Goal: Transaction & Acquisition: Book appointment/travel/reservation

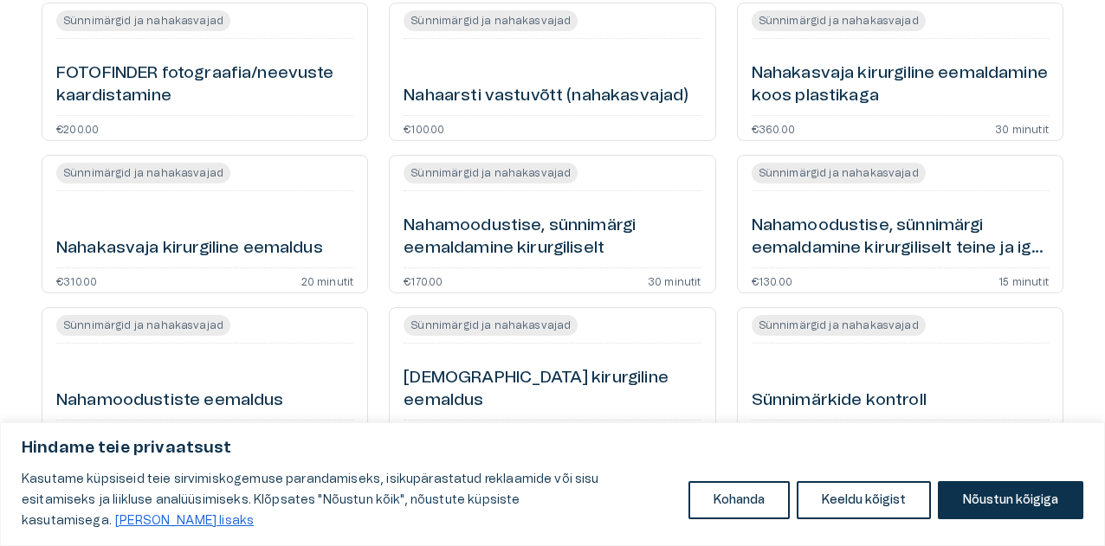
scroll to position [235, 0]
click at [537, 92] on h6 "Nahaarsti vastuvõtt (nahakasvajad)" at bounding box center [545, 95] width 285 height 23
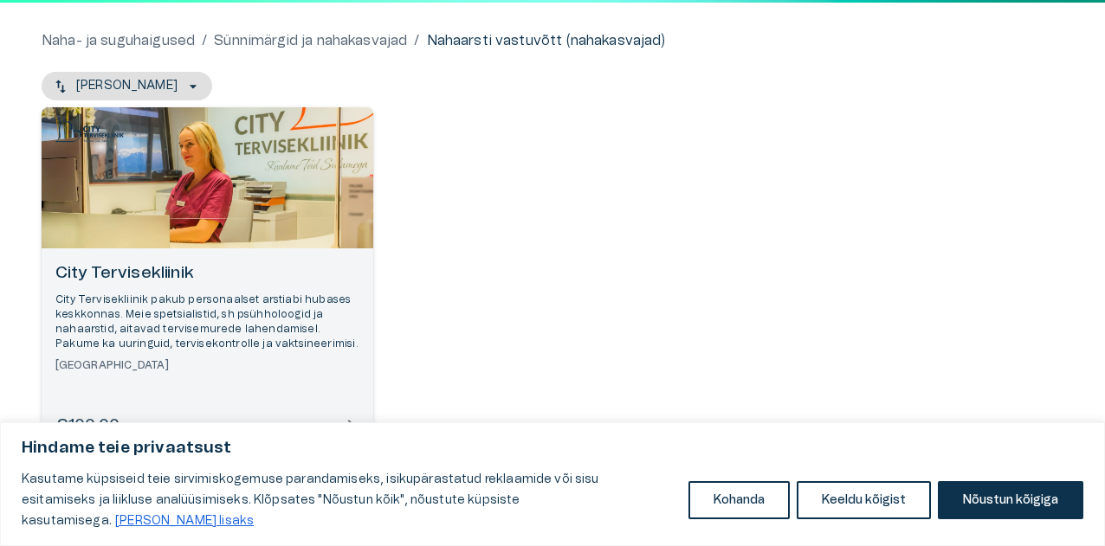
scroll to position [182, 0]
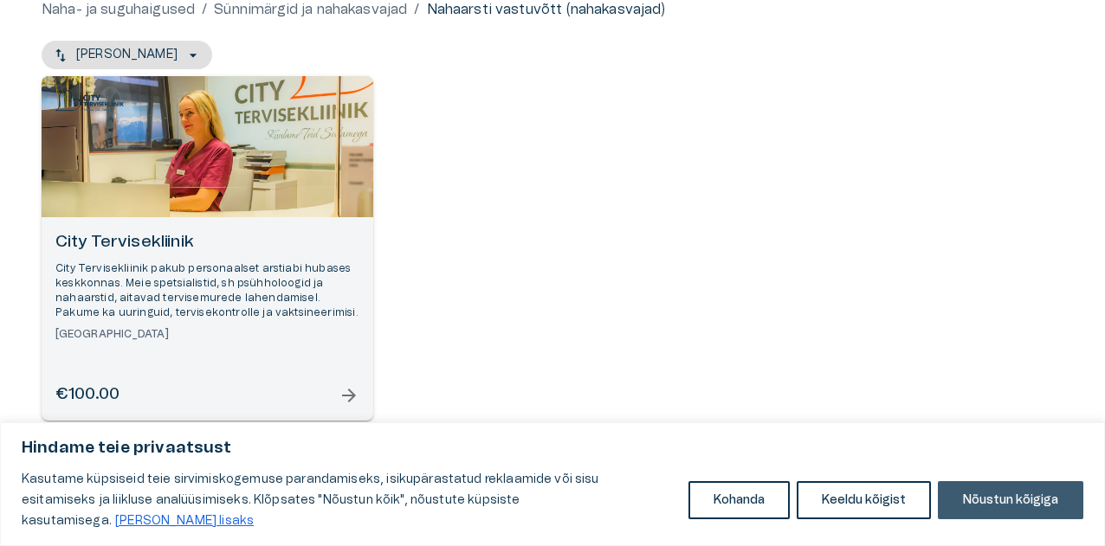
click at [996, 514] on button "Nõustun kõigiga" at bounding box center [1010, 500] width 145 height 38
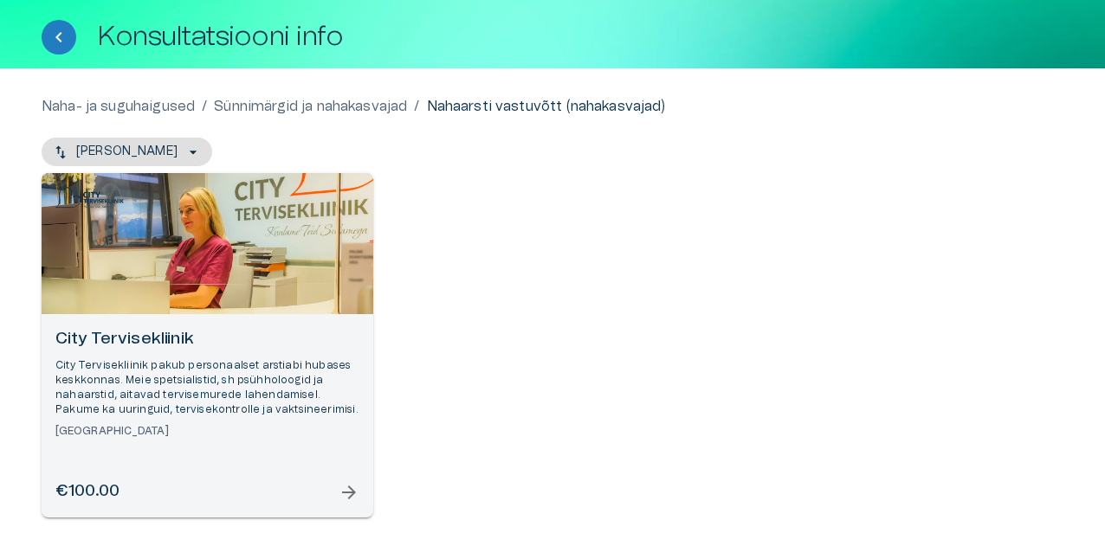
scroll to position [87, 0]
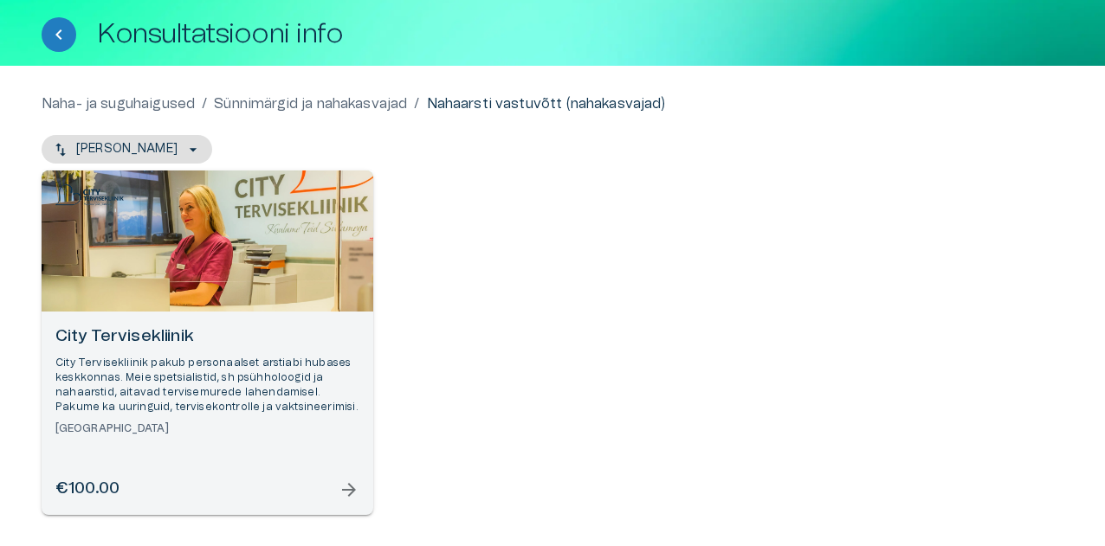
click at [349, 490] on span "arrow_forward" at bounding box center [348, 490] width 21 height 21
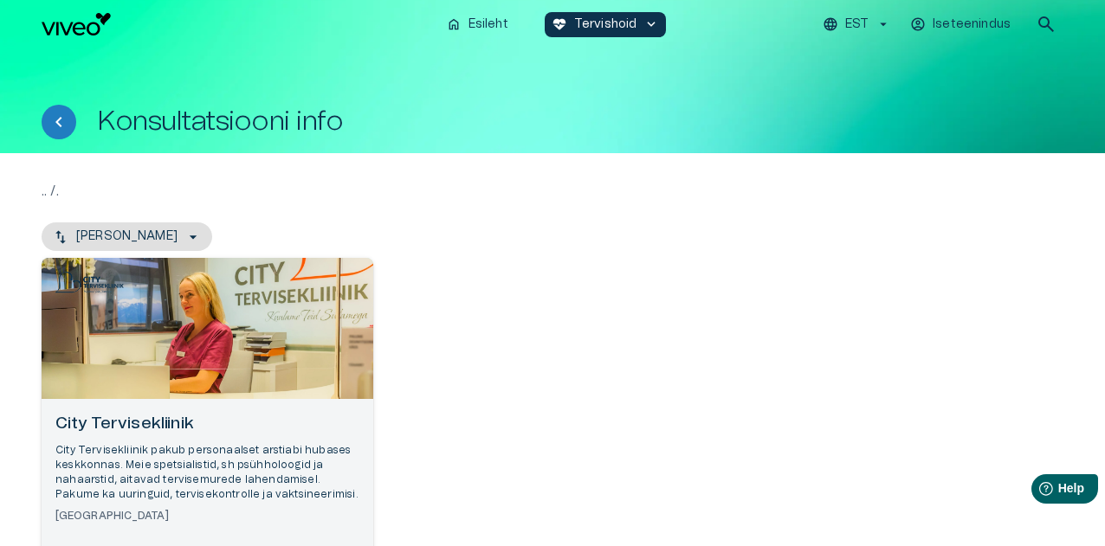
scroll to position [182, 0]
